Goal: Navigation & Orientation: Find specific page/section

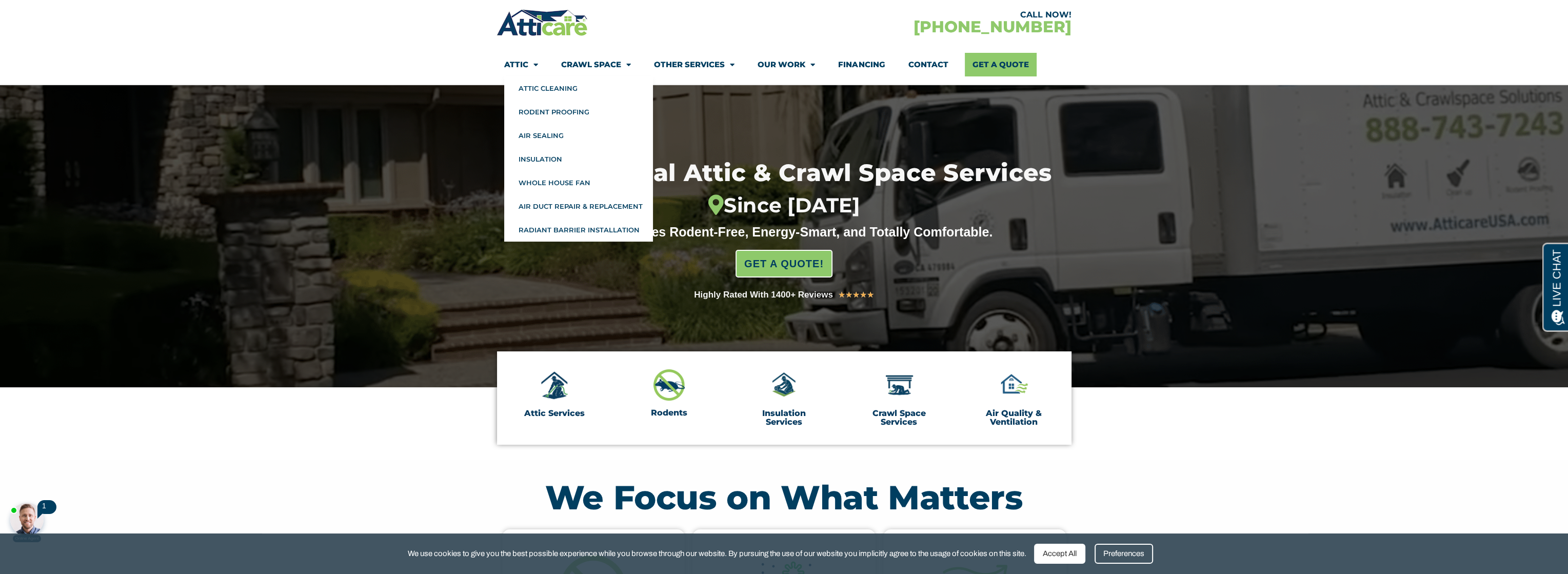
click at [519, 62] on link "Attic" at bounding box center [520, 64] width 33 height 24
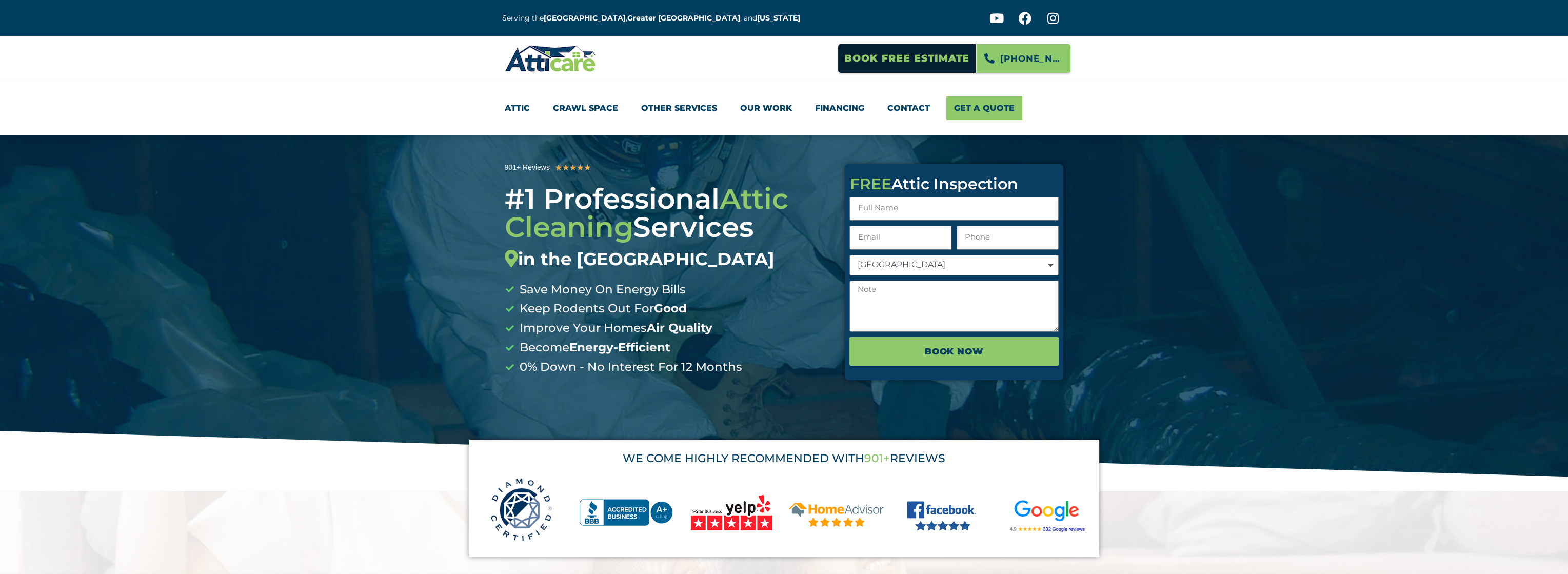
click at [518, 63] on img at bounding box center [550, 58] width 91 height 30
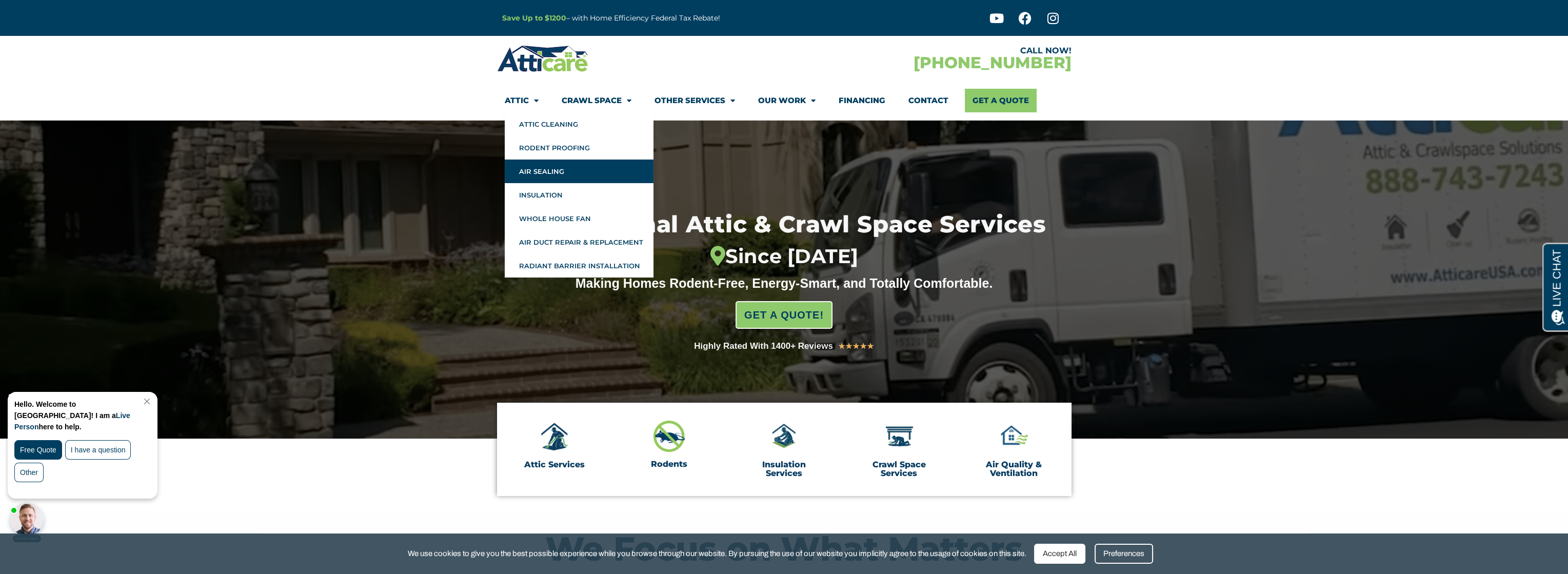
click at [541, 176] on link "Air Sealing" at bounding box center [579, 171] width 148 height 24
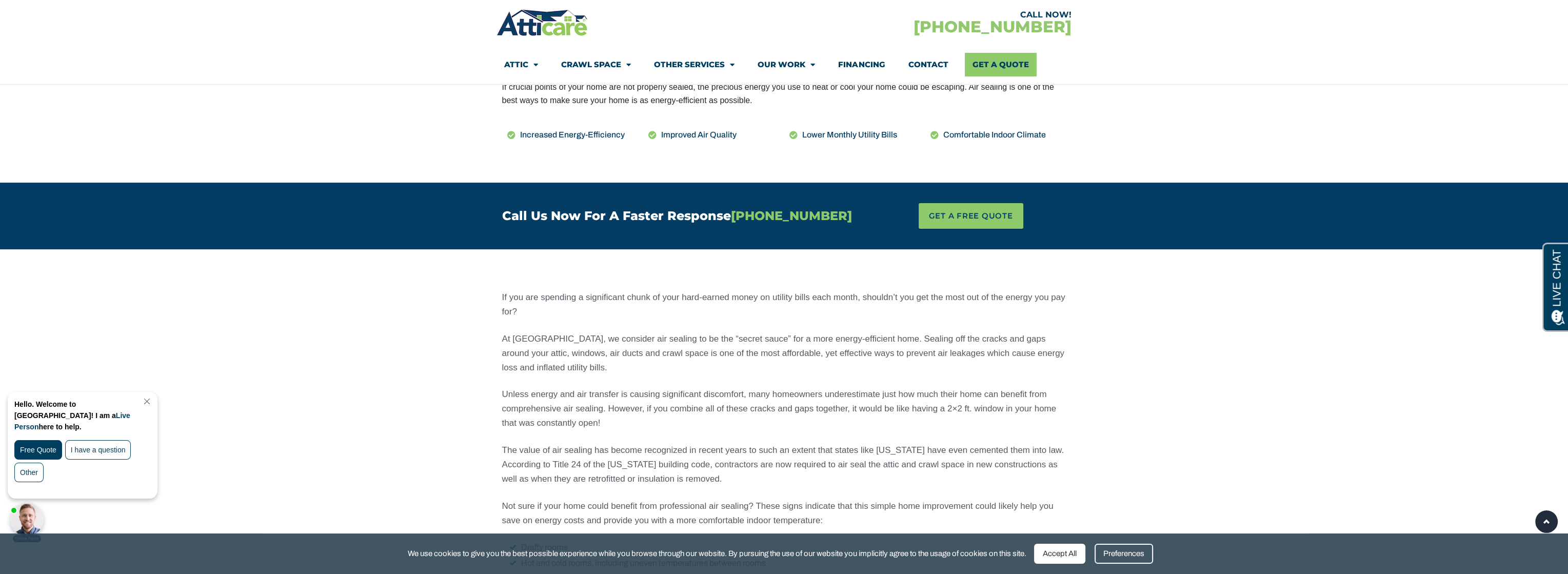
scroll to position [564, 0]
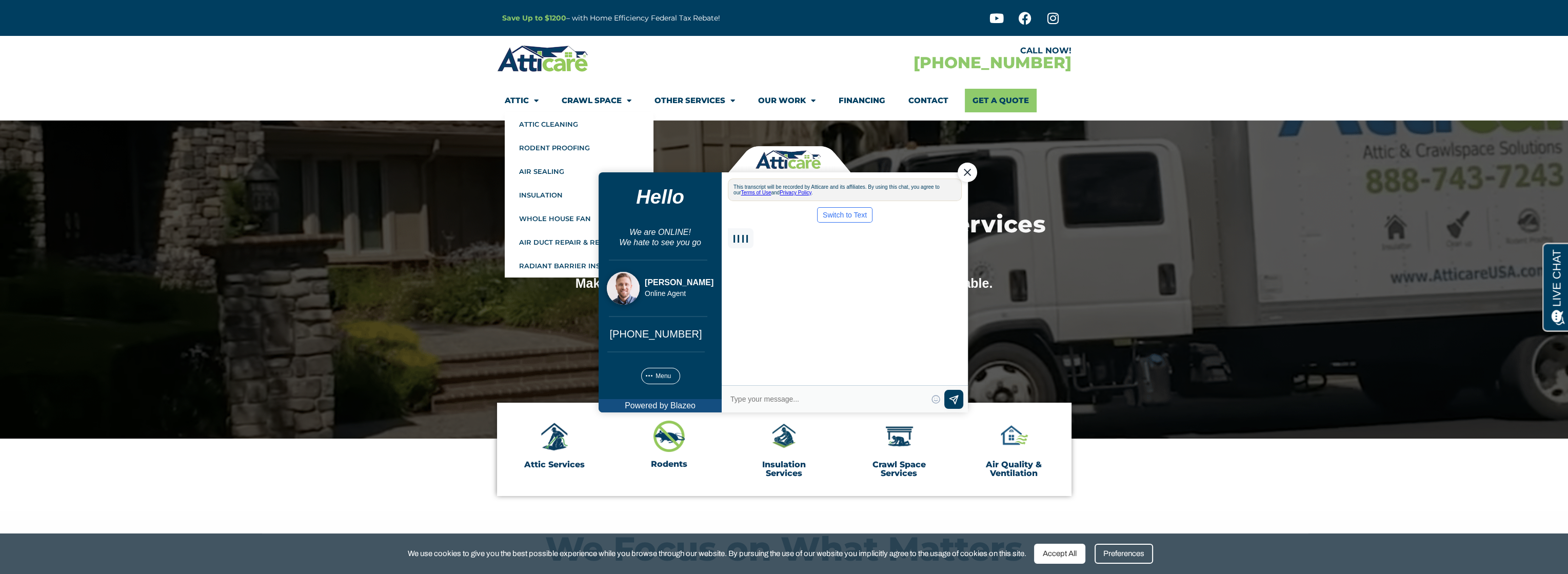
click at [514, 100] on link "Attic" at bounding box center [521, 100] width 33 height 24
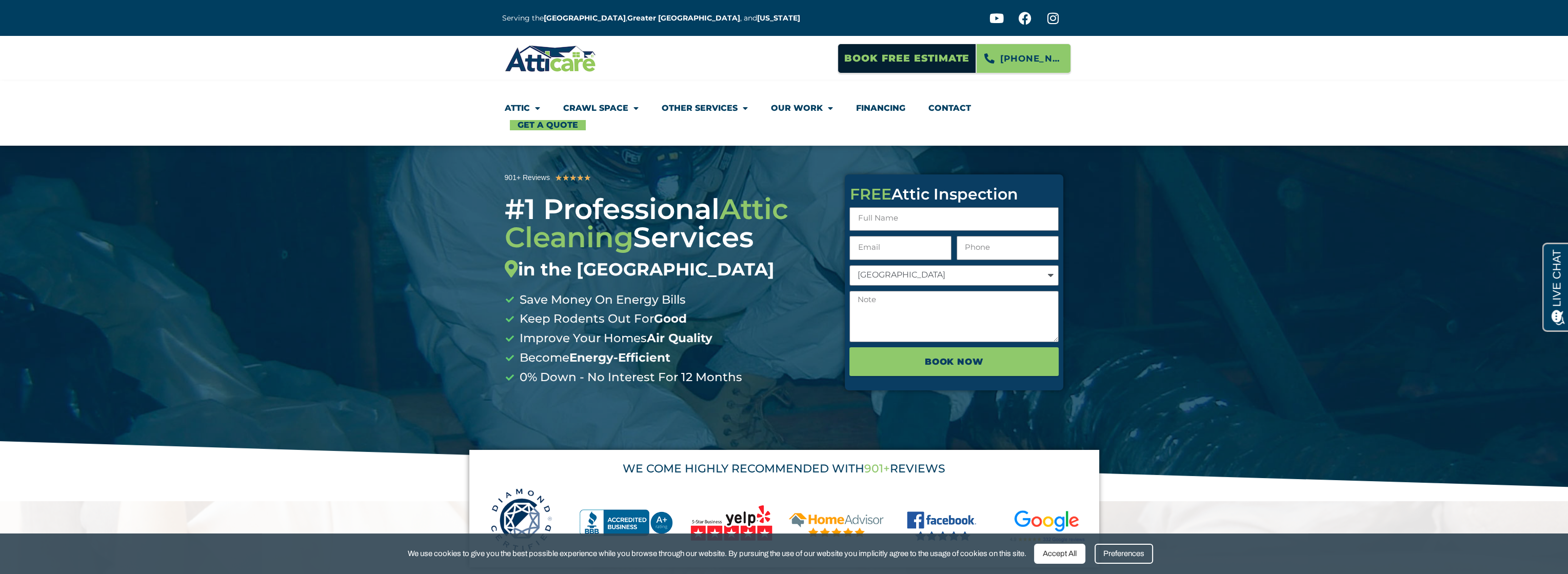
click at [521, 108] on link "Attic" at bounding box center [522, 109] width 35 height 24
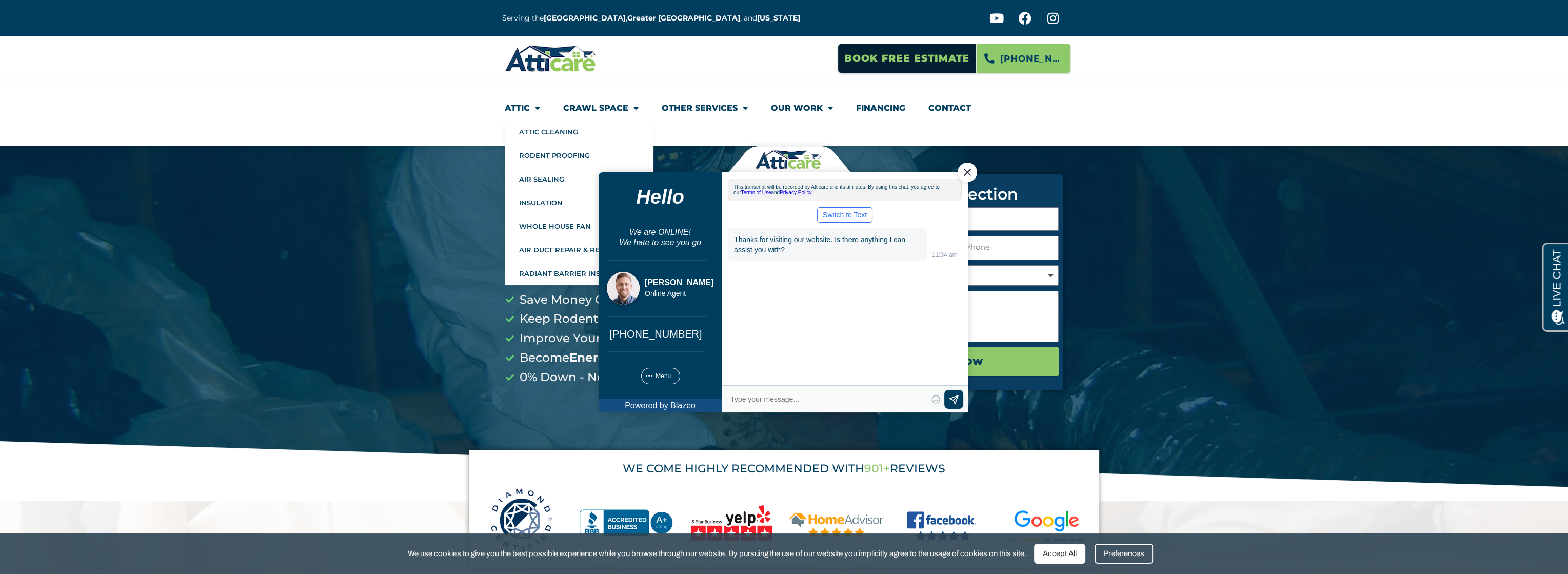
click at [967, 175] on div "Close Chat" at bounding box center [967, 172] width 20 height 20
